Goal: Task Accomplishment & Management: Manage account settings

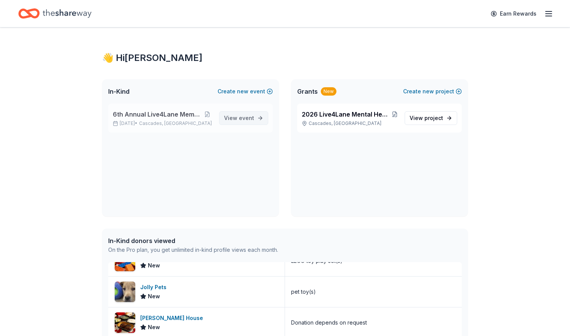
click at [241, 117] on span "event" at bounding box center [246, 118] width 15 height 6
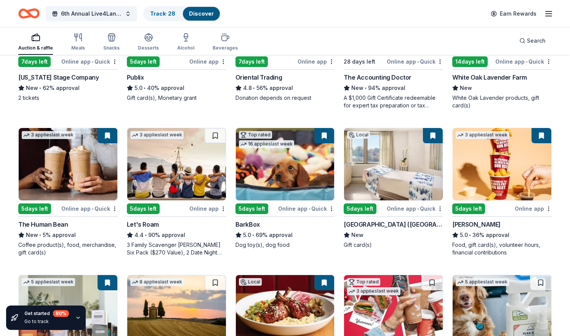
scroll to position [160, 0]
click at [180, 171] on img at bounding box center [176, 164] width 99 height 72
click at [325, 135] on button at bounding box center [324, 135] width 20 height 15
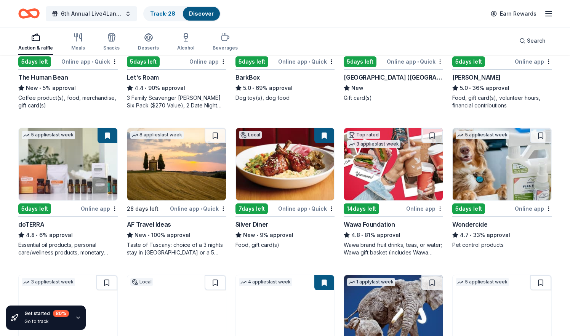
scroll to position [351, 0]
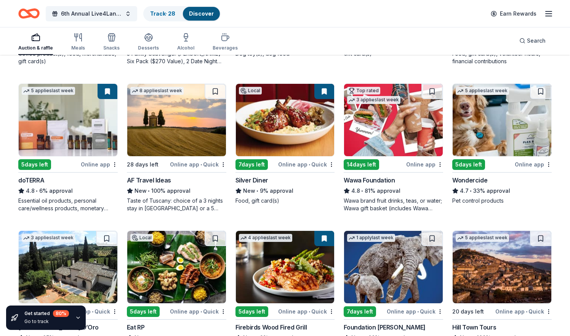
click at [390, 128] on img at bounding box center [393, 120] width 99 height 72
click at [85, 13] on span "6th Annual Live4Lane Memorial 5K Walk" at bounding box center [91, 13] width 61 height 9
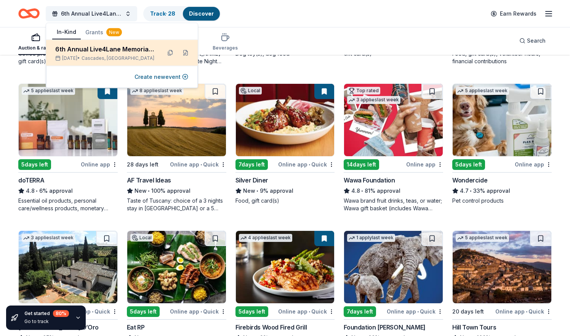
click at [84, 50] on div "6th Annual Live4Lane Memorial 5K Walk" at bounding box center [105, 49] width 100 height 9
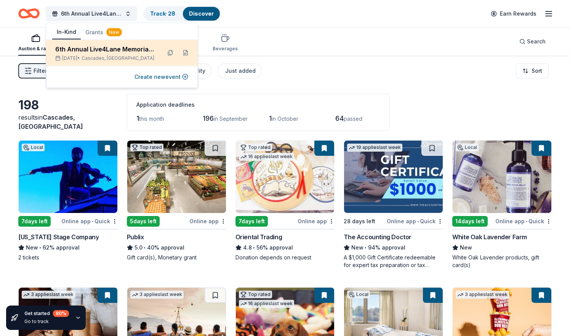
click at [128, 55] on div "6th Annual Live4Lane Memorial 5K Walk Oct 04, 2025 • Cascades, VA" at bounding box center [105, 53] width 100 height 17
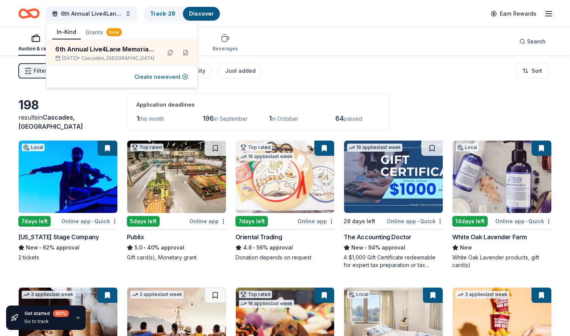
click at [19, 13] on icon "Home" at bounding box center [25, 14] width 12 height 8
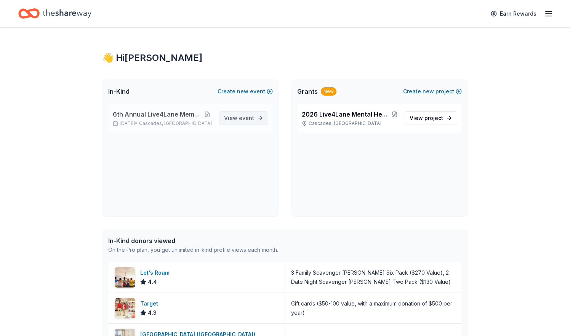
click at [245, 116] on span "event" at bounding box center [246, 118] width 15 height 6
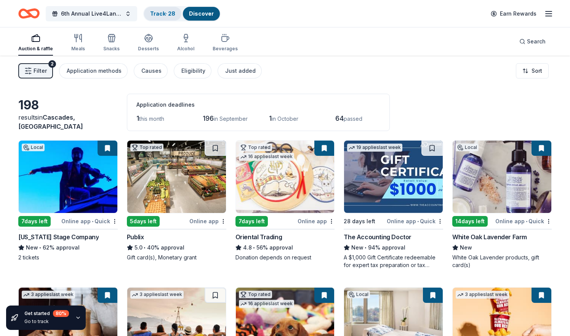
click at [159, 11] on link "Track · 28" at bounding box center [162, 13] width 25 height 6
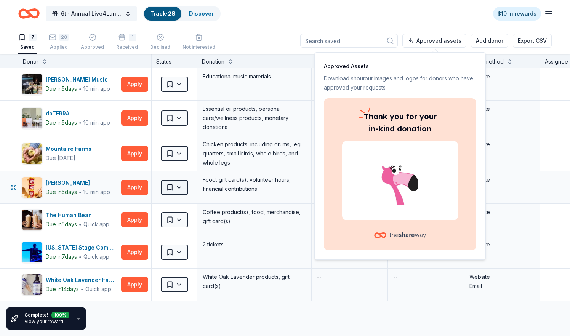
click at [178, 189] on html "6th Annual Live4Lane Memorial 5K Walk Track · 28 Discover $10 in rewards 7 Save…" at bounding box center [285, 168] width 570 height 336
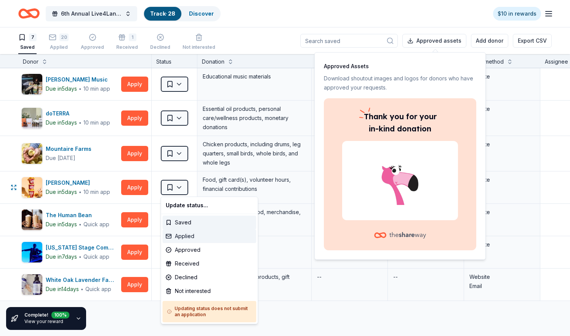
click at [192, 236] on div "Applied" at bounding box center [210, 236] width 94 height 14
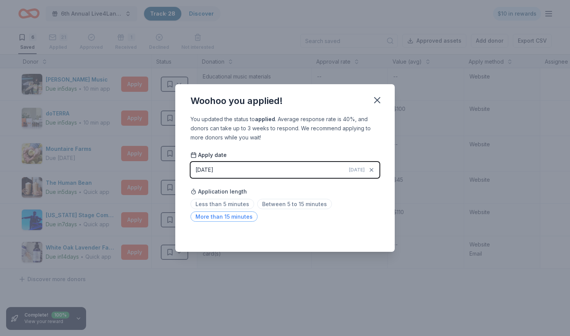
click at [239, 218] on span "More than 15 minutes" at bounding box center [224, 217] width 67 height 10
click at [375, 236] on div "Saved" at bounding box center [285, 235] width 189 height 9
click at [300, 164] on button "08/30/2025 Today" at bounding box center [285, 170] width 189 height 16
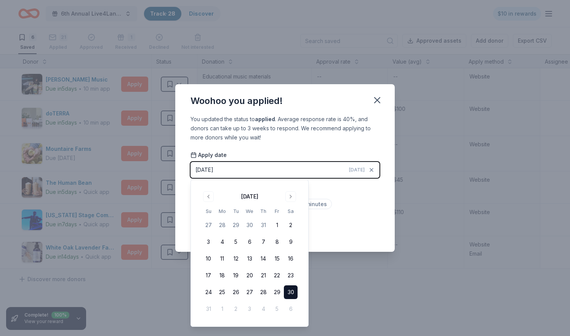
click at [290, 290] on button "30" at bounding box center [291, 293] width 14 height 14
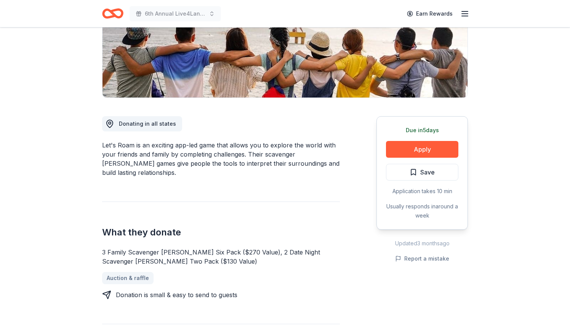
scroll to position [139, 0]
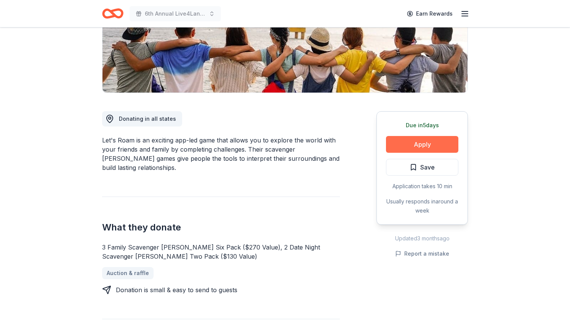
click at [420, 148] on button "Apply" at bounding box center [422, 144] width 72 height 17
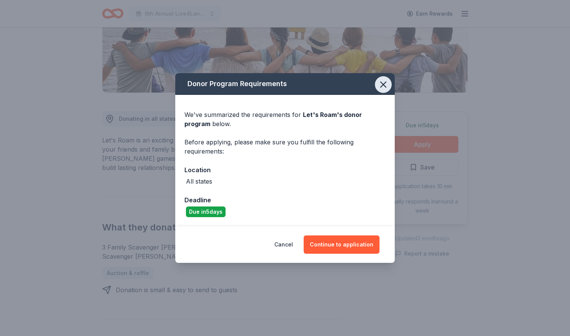
click at [383, 86] on icon "button" at bounding box center [383, 84] width 5 height 5
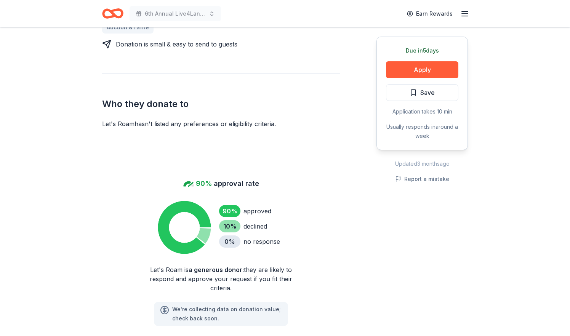
scroll to position [380, 0]
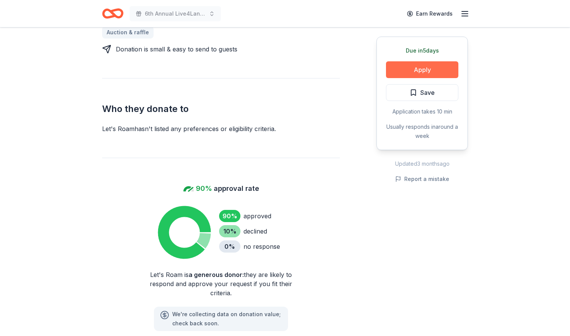
click at [423, 69] on button "Apply" at bounding box center [422, 69] width 72 height 17
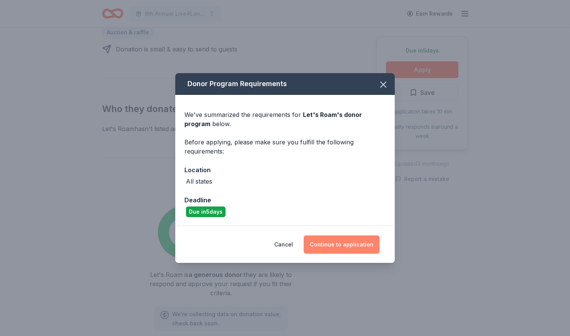
click at [354, 246] on button "Continue to application" at bounding box center [342, 245] width 76 height 18
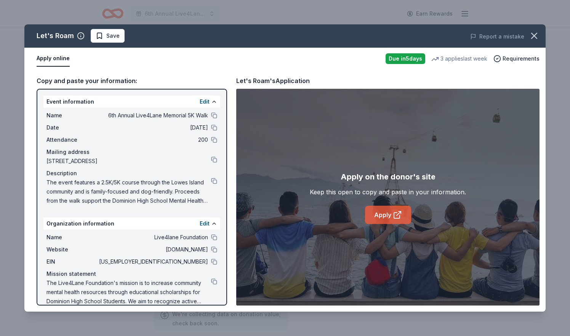
click at [391, 210] on link "Apply" at bounding box center [388, 215] width 46 height 18
click at [541, 33] on button "button" at bounding box center [534, 35] width 17 height 17
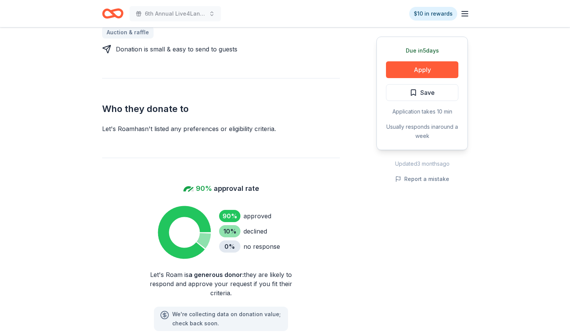
click at [106, 10] on icon "Home" at bounding box center [109, 14] width 12 height 8
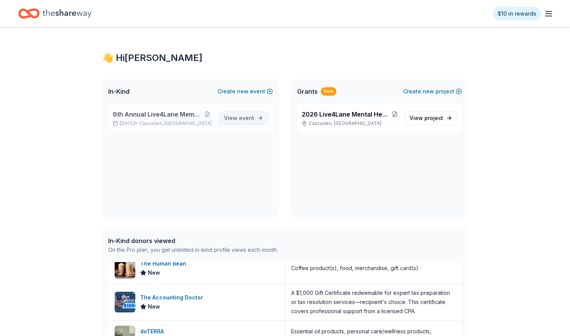
click at [241, 123] on link "View event" at bounding box center [243, 118] width 49 height 14
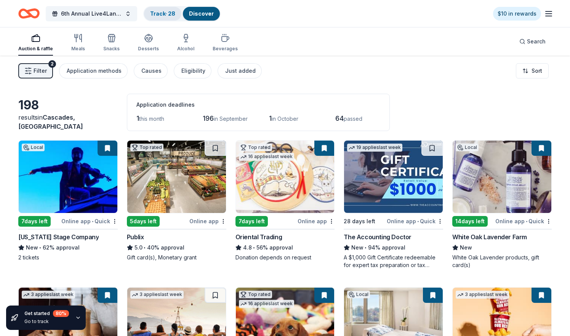
click at [174, 11] on link "Track · 28" at bounding box center [162, 13] width 25 height 6
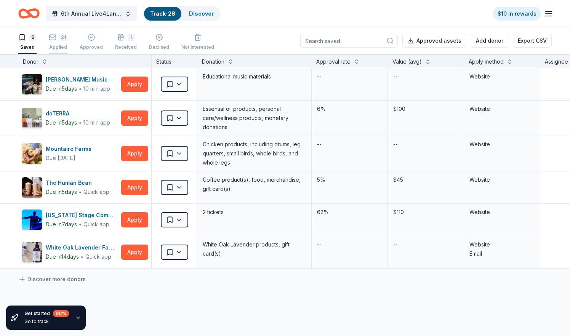
click at [63, 38] on div "21" at bounding box center [63, 38] width 8 height 8
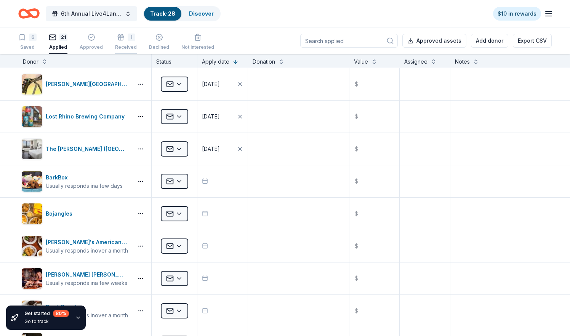
click at [122, 40] on div "1" at bounding box center [126, 38] width 22 height 8
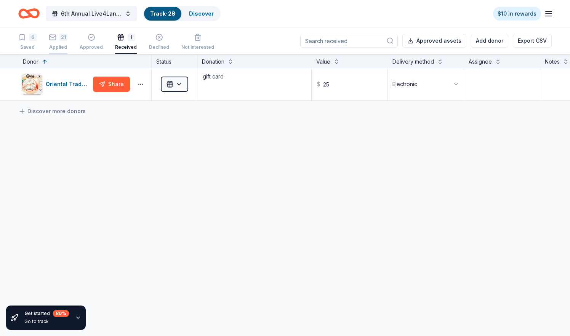
click at [55, 37] on icon "button" at bounding box center [53, 38] width 8 height 8
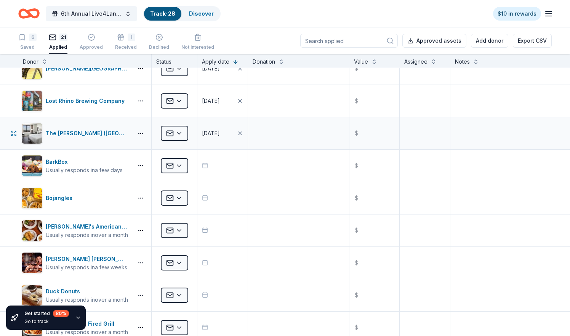
scroll to position [33, 0]
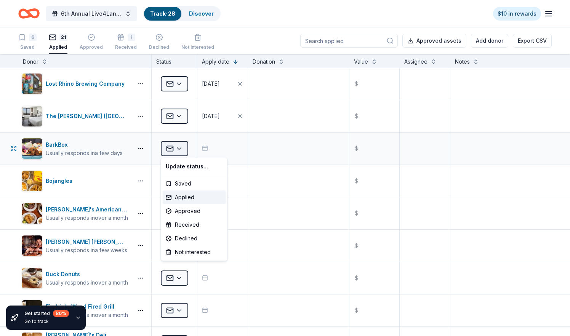
click at [181, 149] on html "6th Annual Live4Lane Memorial 5K Walk Track · 28 Discover $10 in rewards 6 Save…" at bounding box center [285, 168] width 570 height 336
click at [186, 222] on div "Received" at bounding box center [194, 225] width 63 height 14
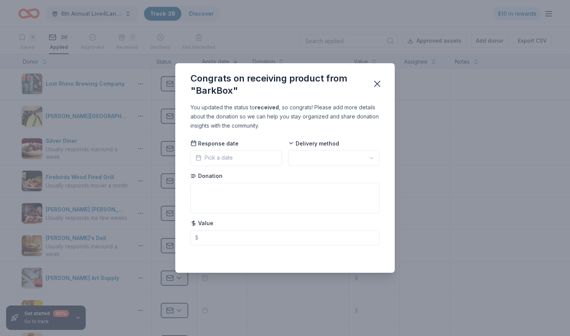
click at [220, 156] on span "Pick a date" at bounding box center [214, 157] width 37 height 9
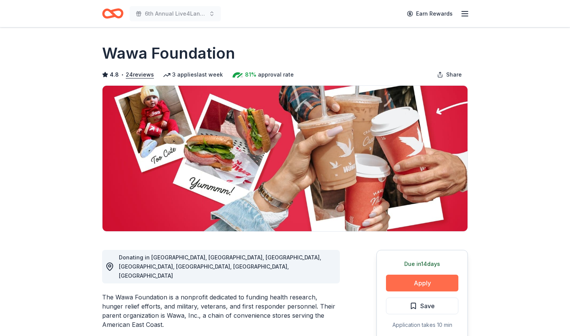
click at [423, 286] on button "Apply" at bounding box center [422, 283] width 72 height 17
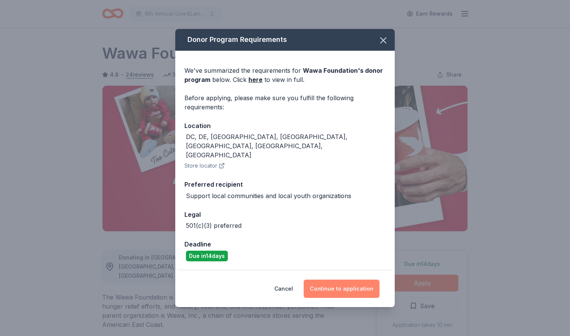
click at [340, 283] on button "Continue to application" at bounding box center [342, 289] width 76 height 18
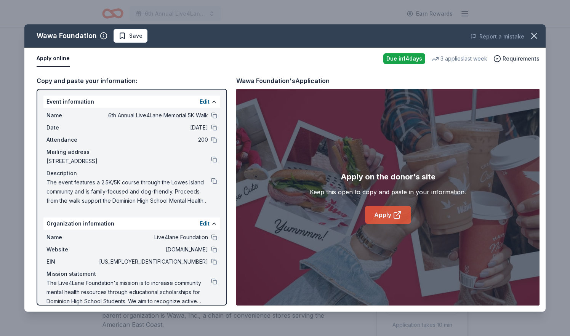
click at [372, 218] on link "Apply" at bounding box center [388, 215] width 46 height 18
click at [534, 37] on icon "button" at bounding box center [534, 35] width 11 height 11
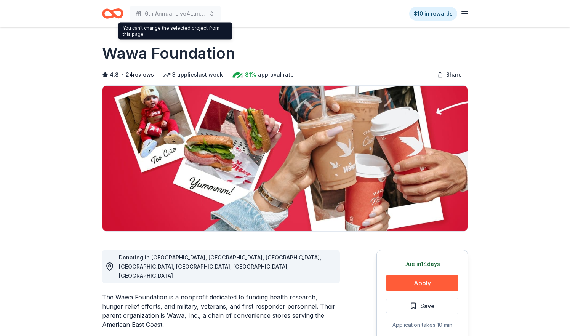
click at [112, 7] on icon "Home" at bounding box center [112, 14] width 21 height 18
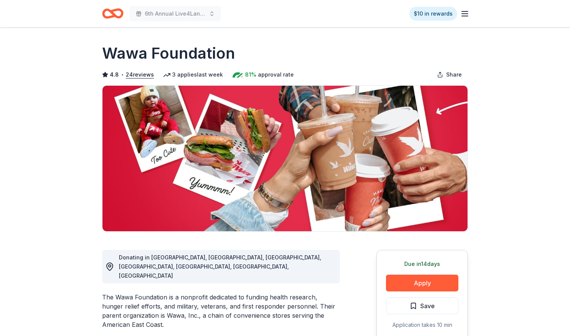
click at [112, 8] on icon "Home" at bounding box center [112, 14] width 21 height 18
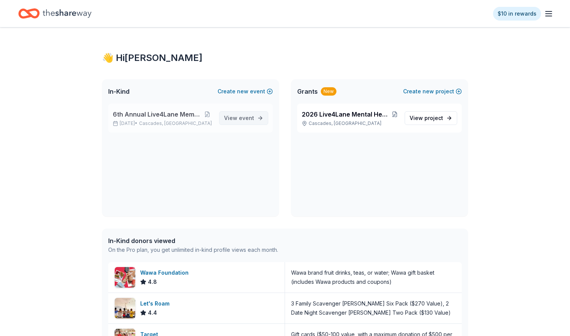
click at [237, 118] on span "View event" at bounding box center [239, 118] width 30 height 9
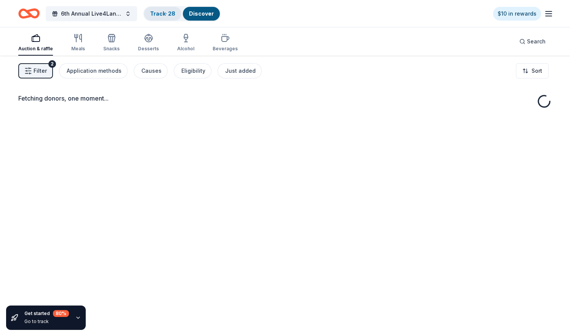
click at [159, 14] on link "Track · 28" at bounding box center [162, 13] width 25 height 6
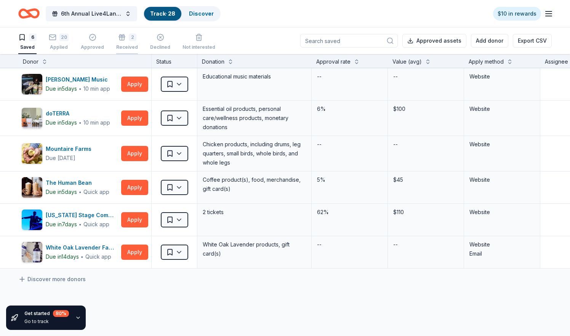
click at [121, 39] on icon "button" at bounding box center [122, 38] width 8 height 8
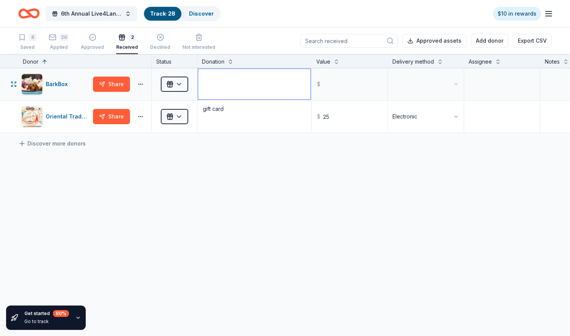
click at [231, 84] on textarea at bounding box center [254, 84] width 112 height 30
click at [336, 86] on input "text" at bounding box center [350, 84] width 74 height 30
click at [332, 213] on div "BarkBox Share Received $ Oriental Trading Share Received gift card $ 25 Electro…" at bounding box center [336, 172] width 673 height 208
click at [55, 47] on div "Applied" at bounding box center [59, 47] width 20 height 6
